Goal: Find specific page/section

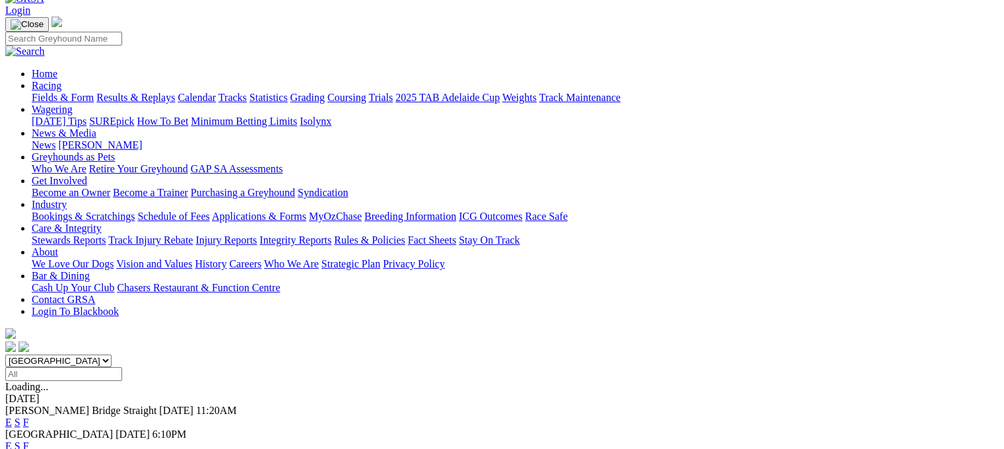
scroll to position [100, 0]
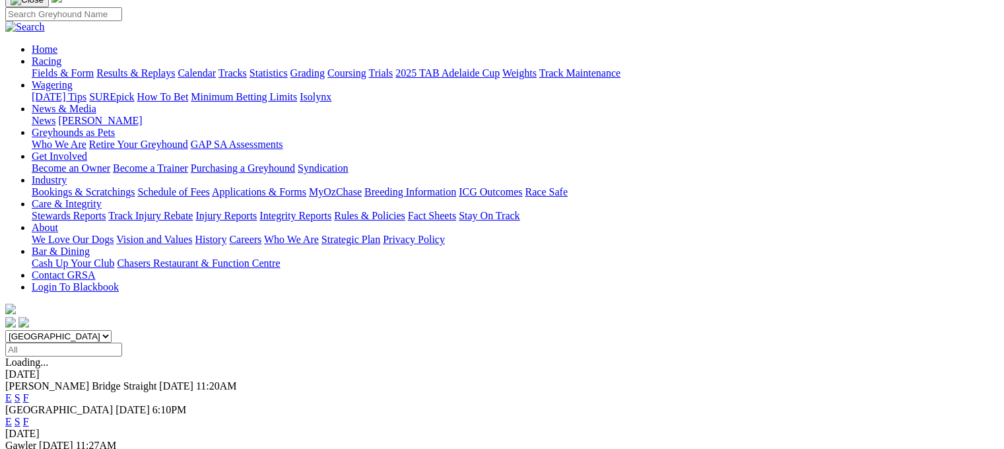
click at [29, 448] on link "F" at bounding box center [26, 457] width 6 height 11
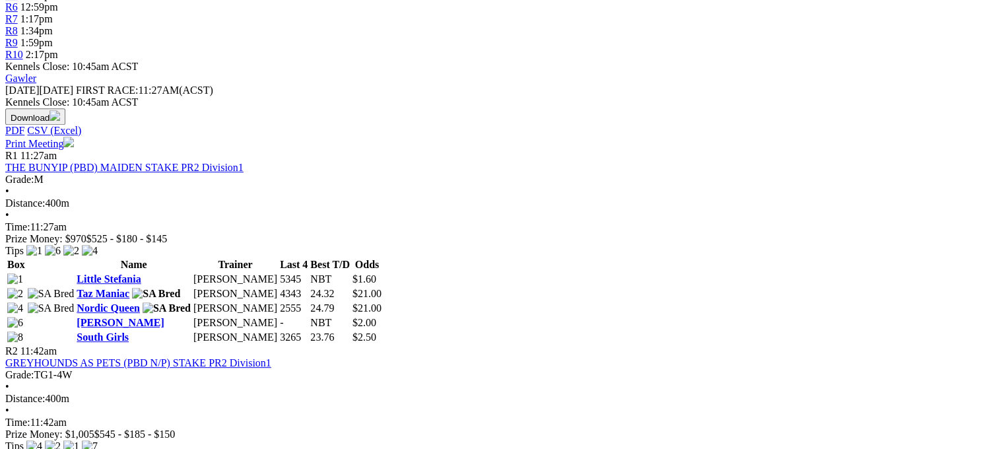
scroll to position [578, 0]
